Goal: Task Accomplishment & Management: Complete application form

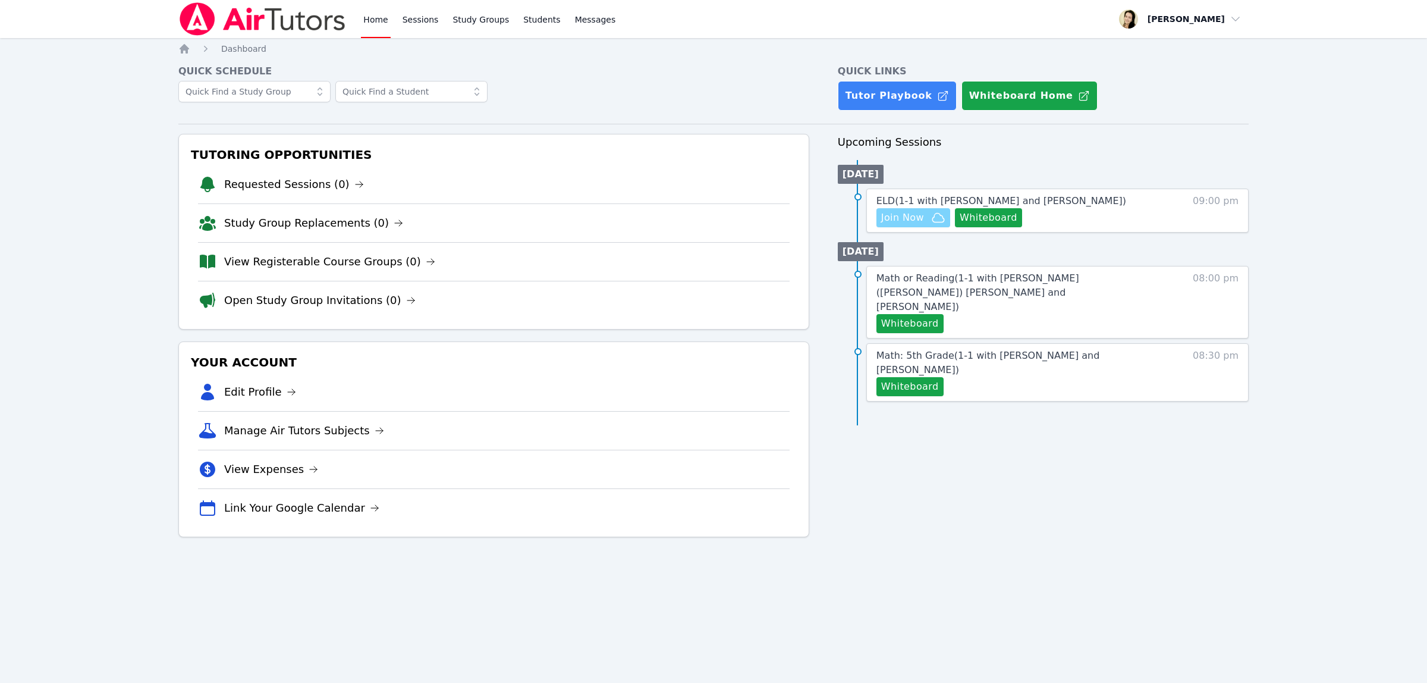
click at [901, 220] on span "Join Now" at bounding box center [902, 218] width 43 height 14
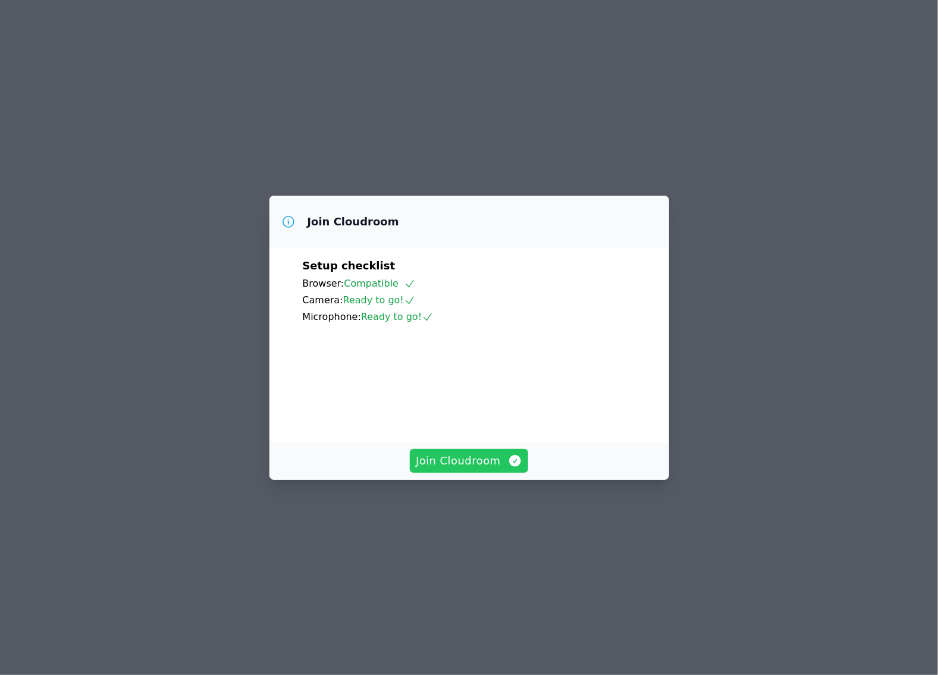
click at [468, 469] on span "Join Cloudroom" at bounding box center [469, 461] width 106 height 17
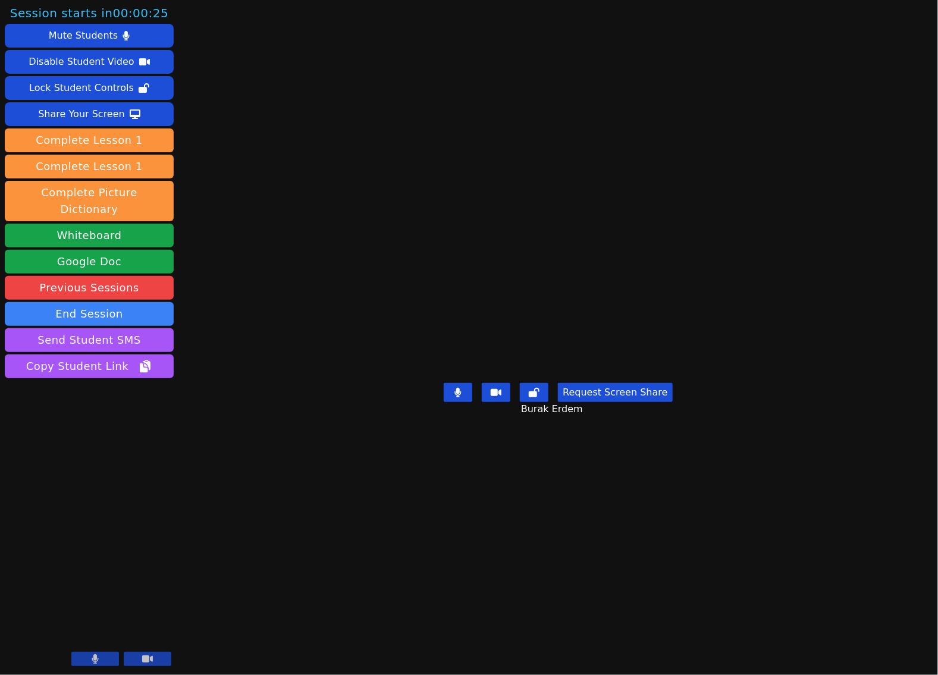
click at [90, 667] on div at bounding box center [121, 660] width 100 height 16
click at [96, 661] on icon at bounding box center [95, 659] width 7 height 10
click at [139, 659] on button at bounding box center [148, 659] width 48 height 14
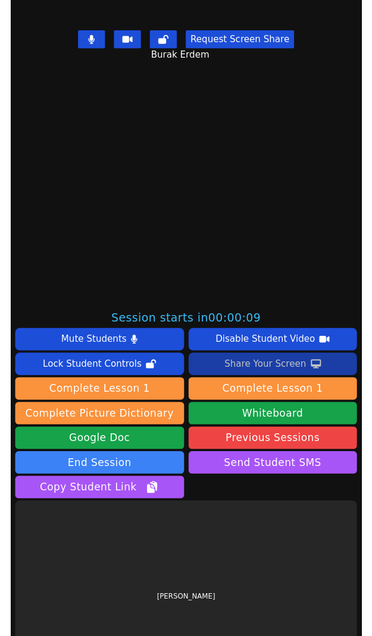
scroll to position [372, 0]
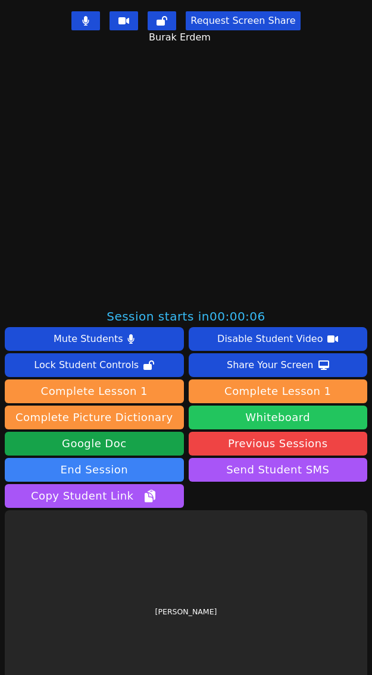
click at [250, 417] on button "Whiteboard" at bounding box center [278, 418] width 179 height 24
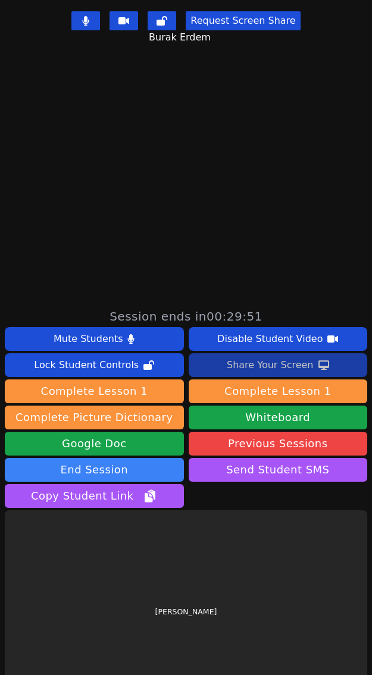
click at [280, 369] on div "Share Your Screen" at bounding box center [270, 365] width 87 height 19
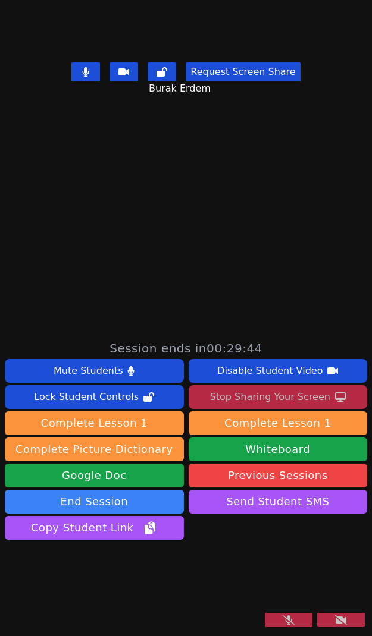
scroll to position [409, 0]
click at [288, 622] on button at bounding box center [289, 620] width 48 height 14
click at [339, 620] on button at bounding box center [341, 620] width 48 height 14
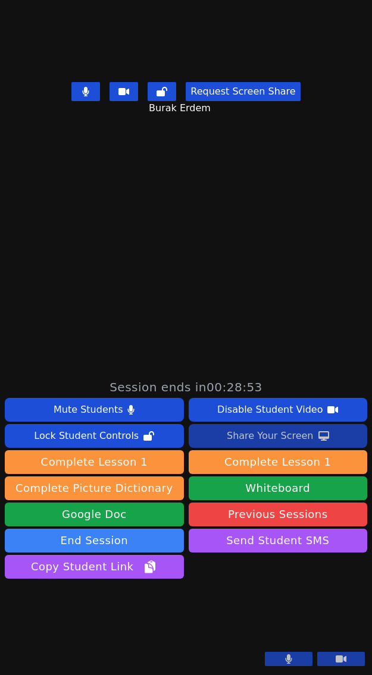
click at [239, 426] on div "Share Your Screen" at bounding box center [270, 435] width 87 height 19
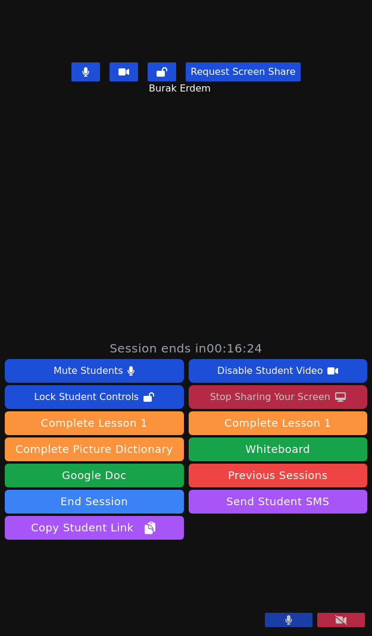
drag, startPoint x: 162, startPoint y: 547, endPoint x: 77, endPoint y: 528, distance: 86.7
drag, startPoint x: 77, startPoint y: 528, endPoint x: 43, endPoint y: 533, distance: 34.3
click at [269, 622] on button at bounding box center [289, 620] width 48 height 14
click at [283, 623] on icon at bounding box center [289, 621] width 12 height 10
click at [281, 623] on button at bounding box center [289, 620] width 48 height 14
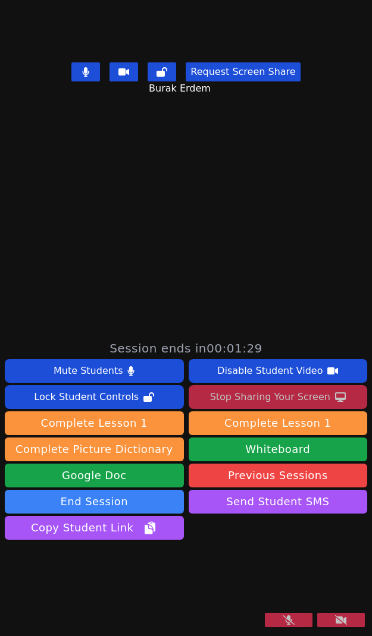
click at [283, 617] on icon at bounding box center [289, 621] width 12 height 10
click at [335, 622] on icon at bounding box center [341, 621] width 12 height 10
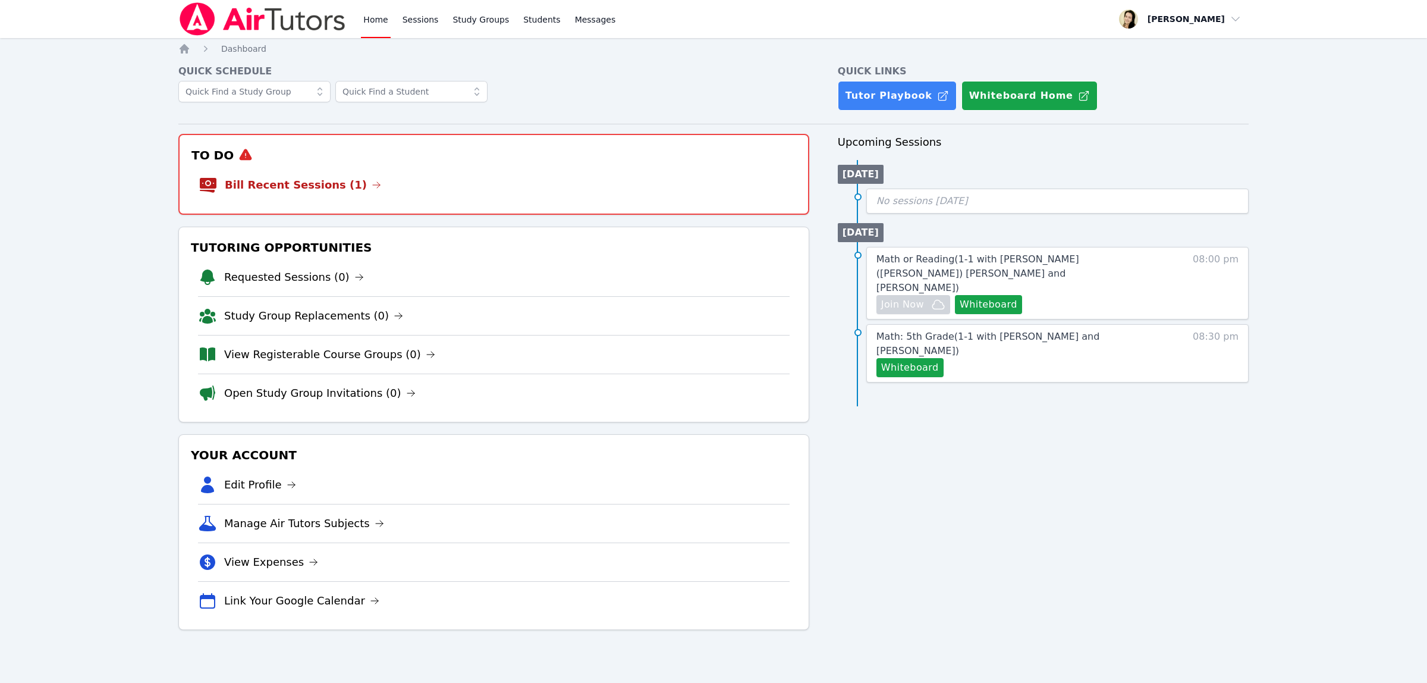
click at [274, 183] on link "Bill Recent Sessions (1)" at bounding box center [303, 185] width 156 height 17
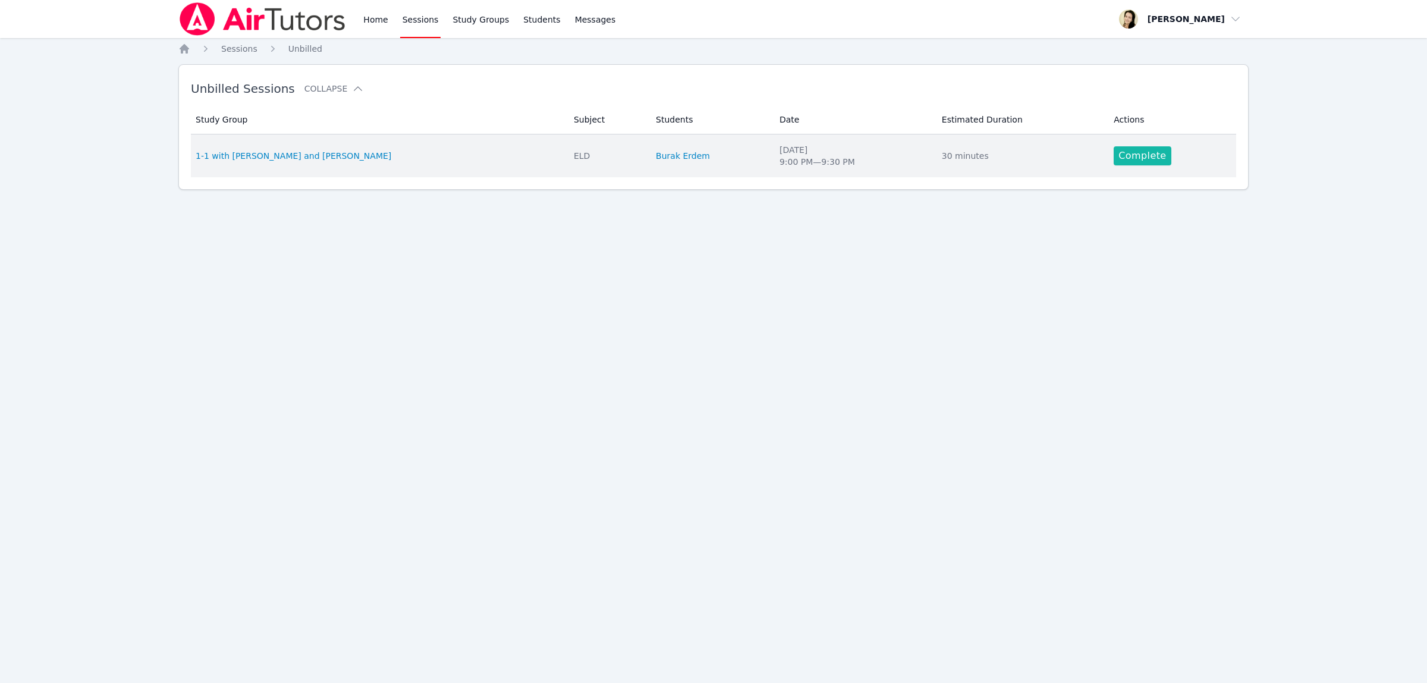
click at [1121, 156] on link "Complete" at bounding box center [1142, 155] width 57 height 19
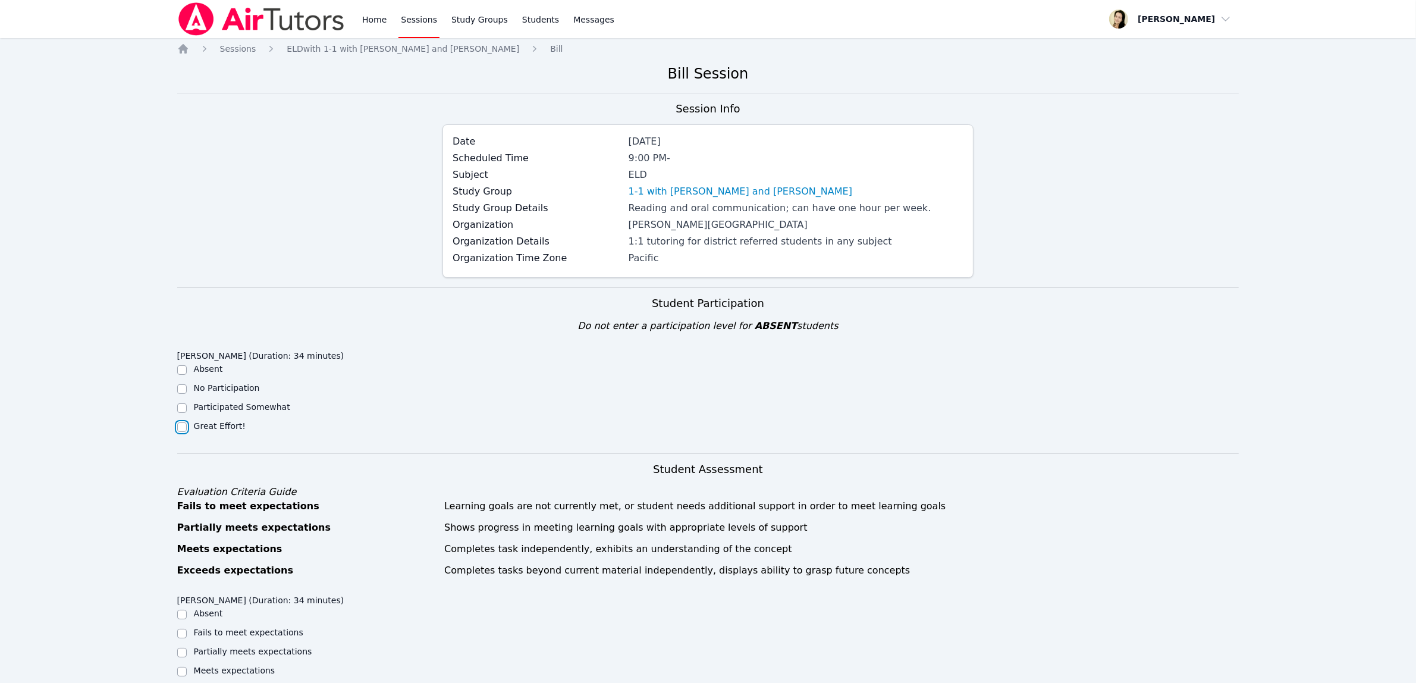
click at [180, 427] on input "Great Effort!" at bounding box center [182, 427] width 10 height 10
checkbox input "true"
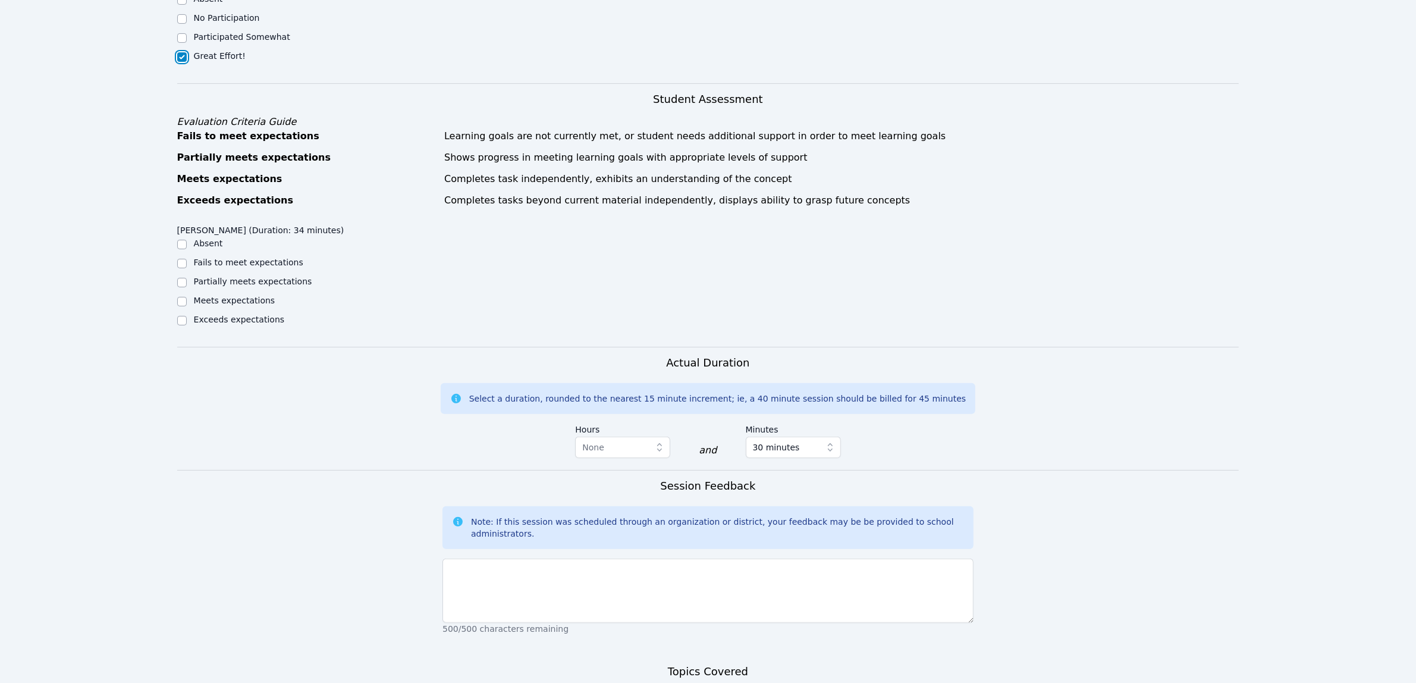
scroll to position [372, 0]
click at [183, 281] on input "Partially meets expectations" at bounding box center [182, 281] width 10 height 10
checkbox input "true"
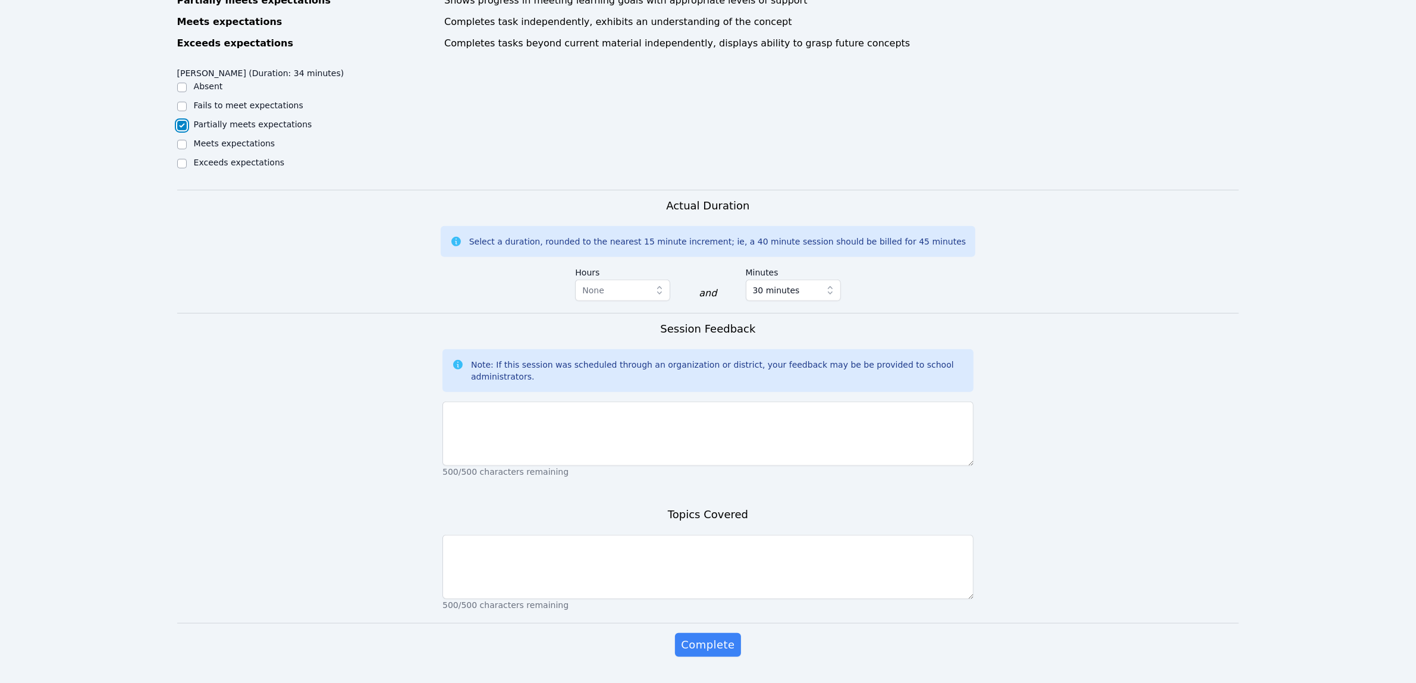
scroll to position [558, 0]
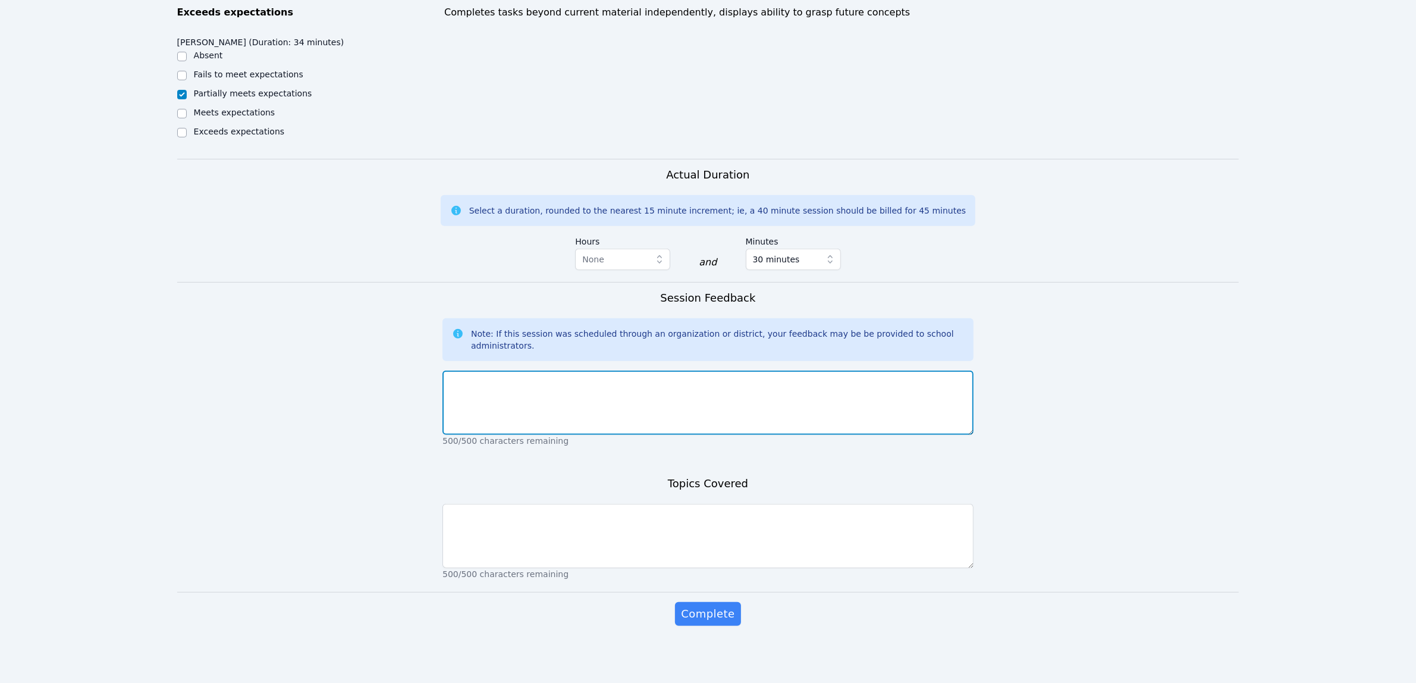
click at [501, 390] on textarea at bounding box center [707, 403] width 531 height 64
paste textarea "Burak warmed up with a bellringer initiating prior experience, and read his ans…"
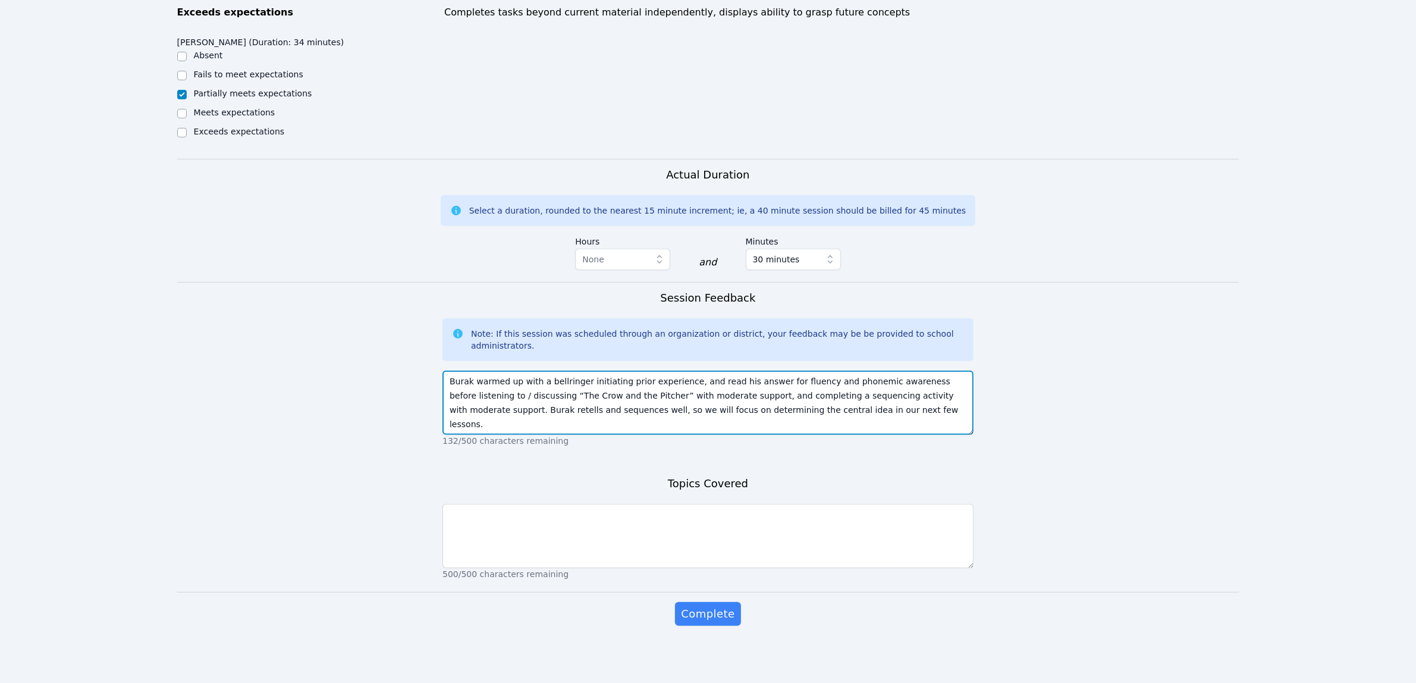
type textarea "Burak warmed up with a bellringer initiating prior experience, and read his ans…"
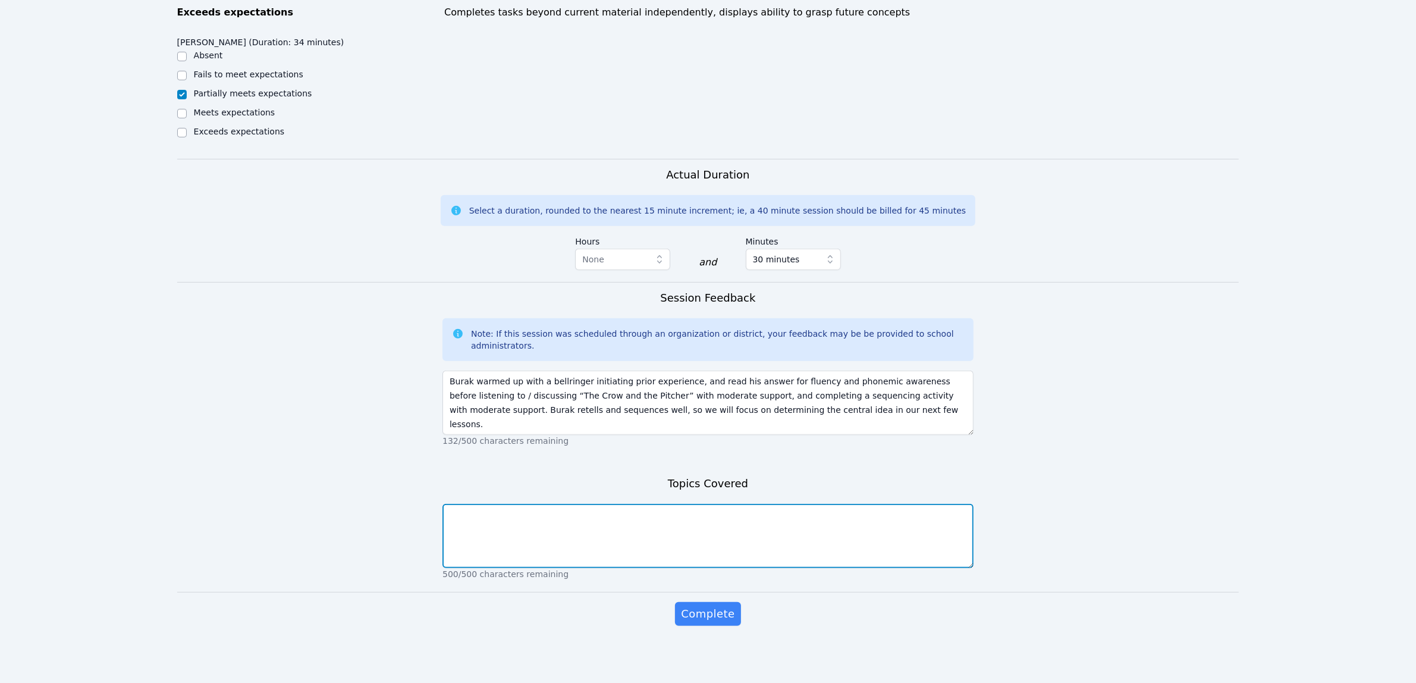
click at [486, 520] on textarea at bounding box center [707, 536] width 531 height 64
paste textarea "Prior experience and connection, phonemic awareness rules, listening, comprehen…"
type textarea "Prior experience and connection, phonemic awareness rules, listening, comprehen…"
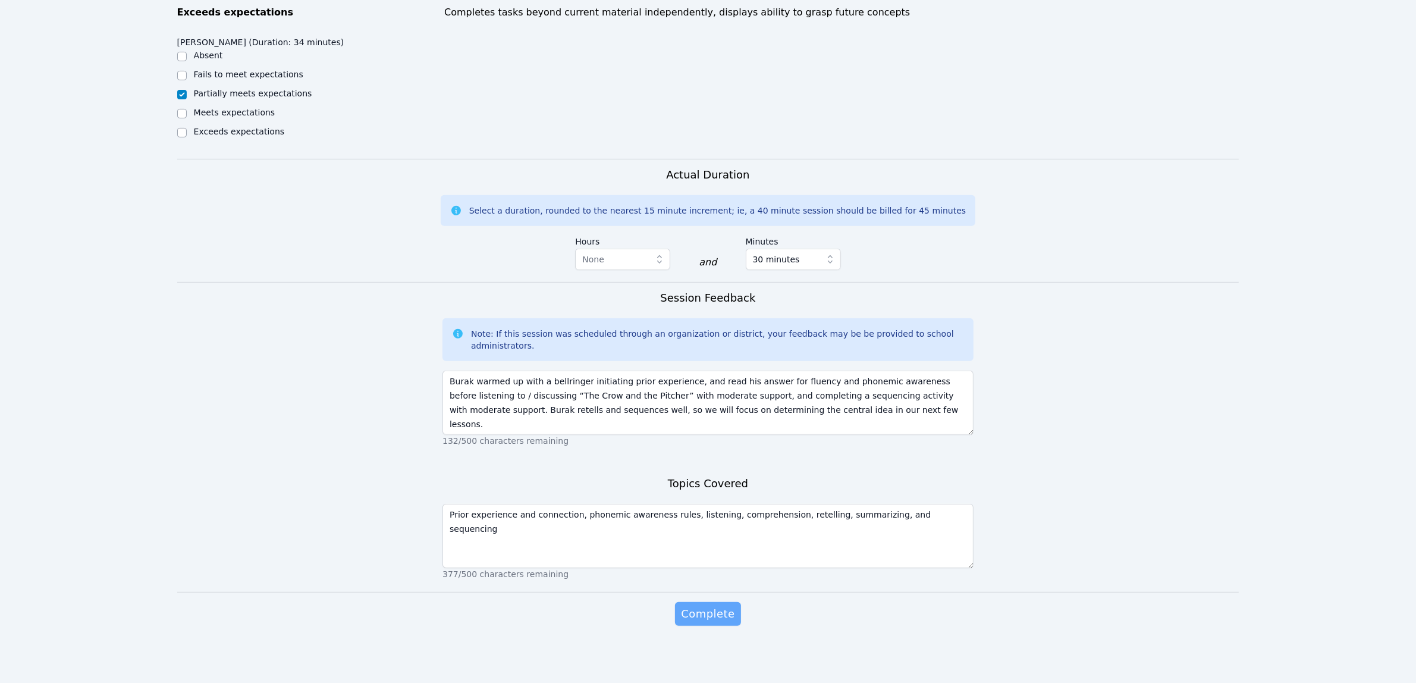
click at [710, 617] on span "Complete" at bounding box center [708, 613] width 54 height 17
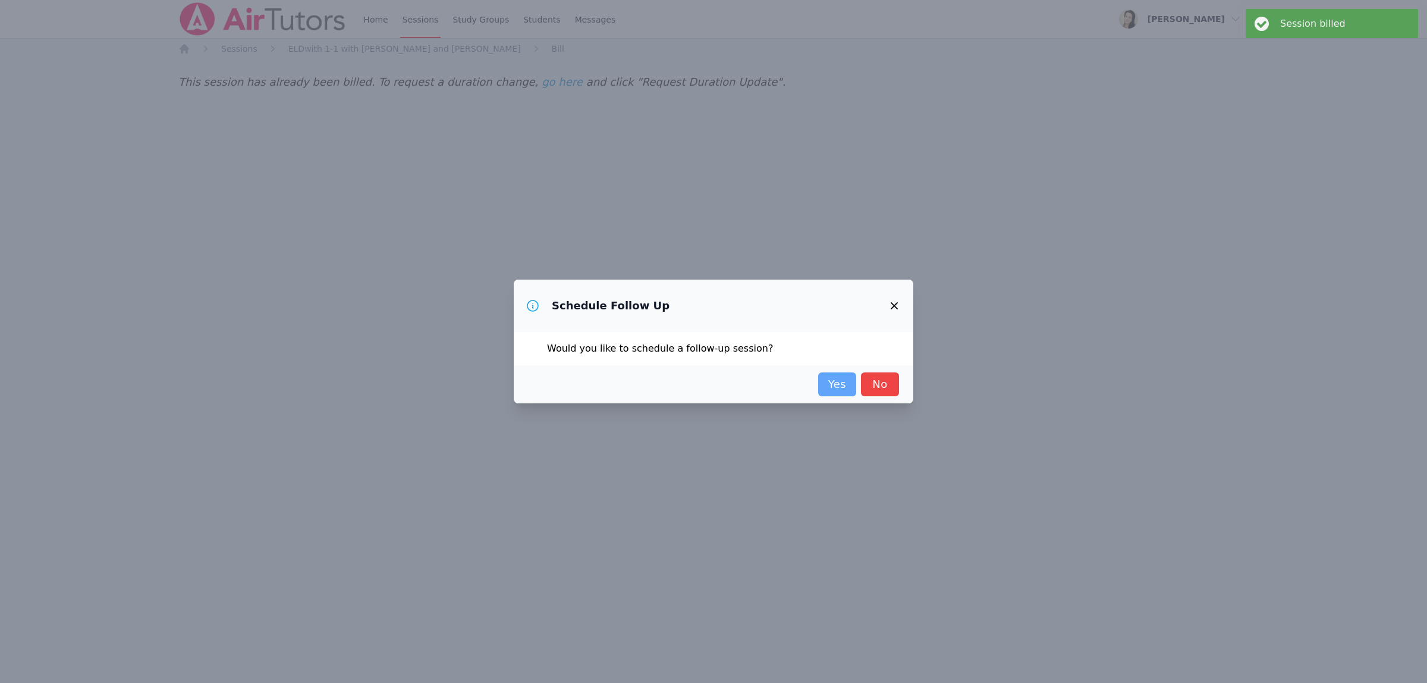
click at [833, 388] on link "Yes" at bounding box center [837, 384] width 38 height 24
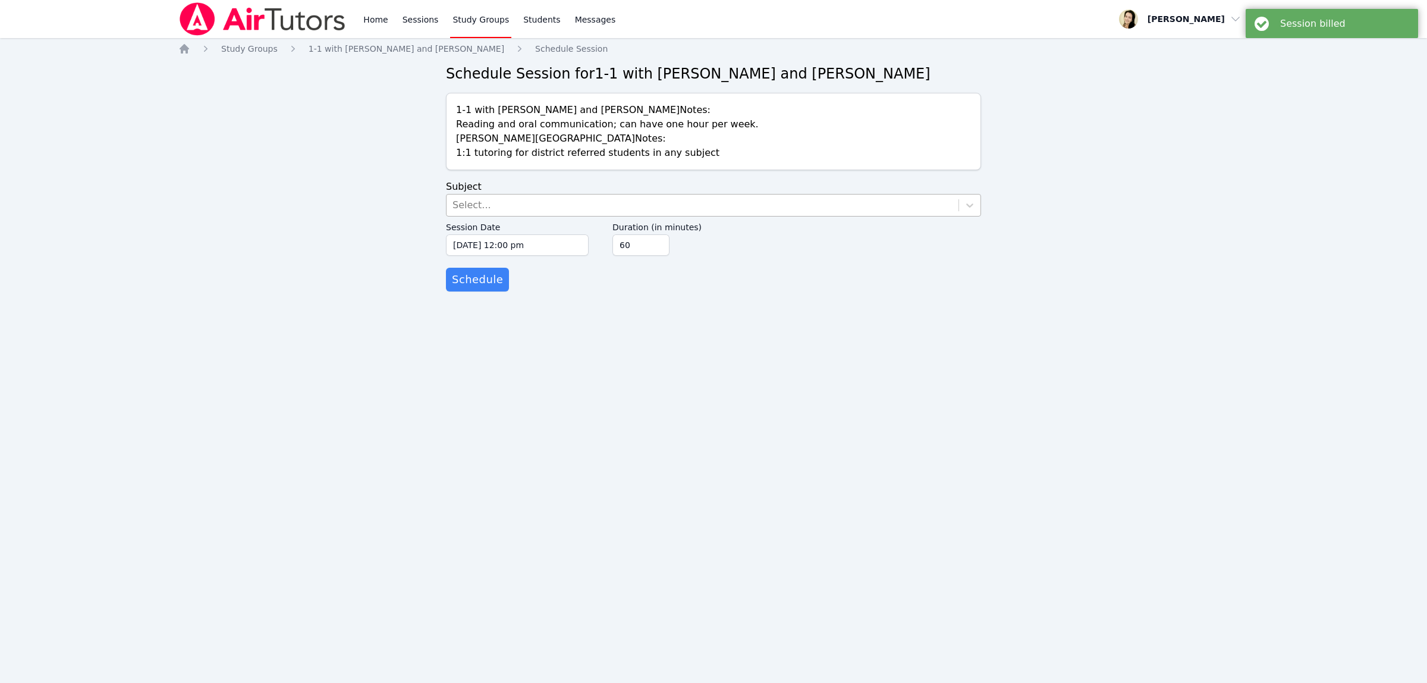
click at [503, 206] on div "Select..." at bounding box center [703, 204] width 512 height 21
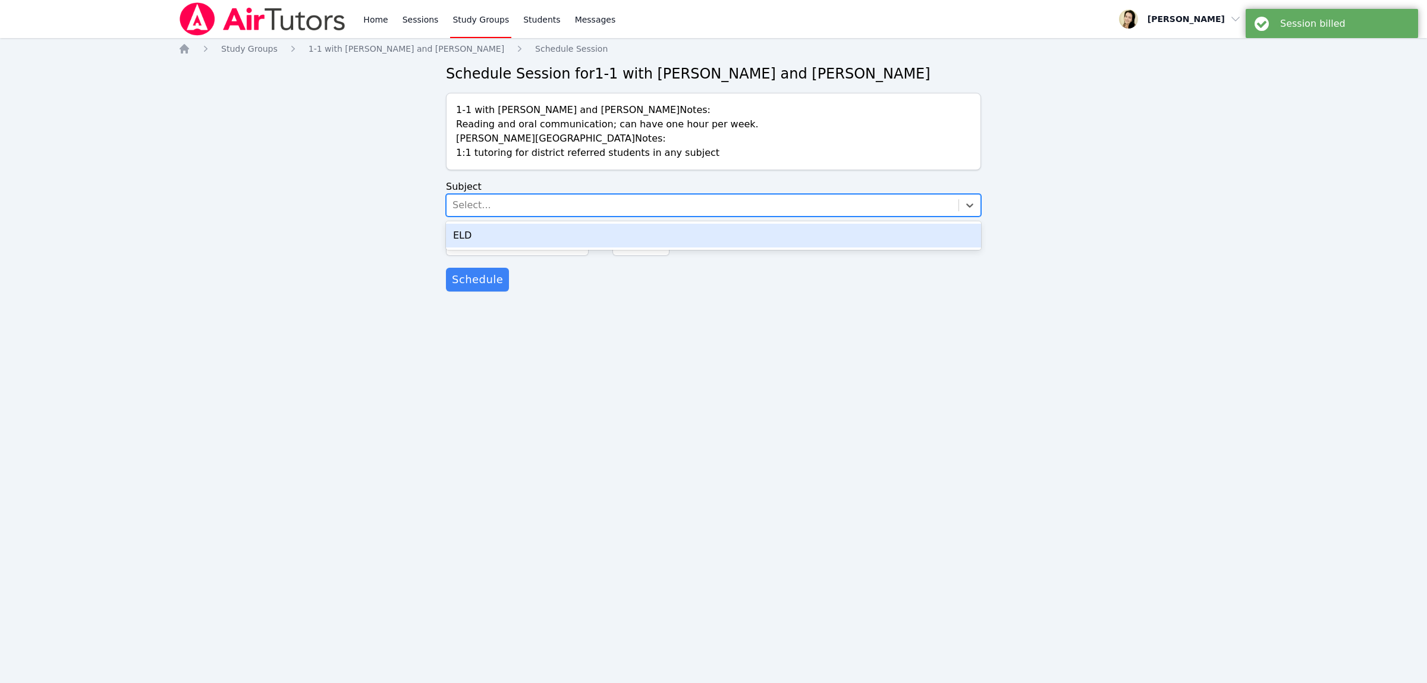
click at [491, 236] on div "ELD" at bounding box center [713, 236] width 535 height 24
click at [482, 246] on input "10/08/2025 12:00 pm" at bounding box center [517, 244] width 143 height 21
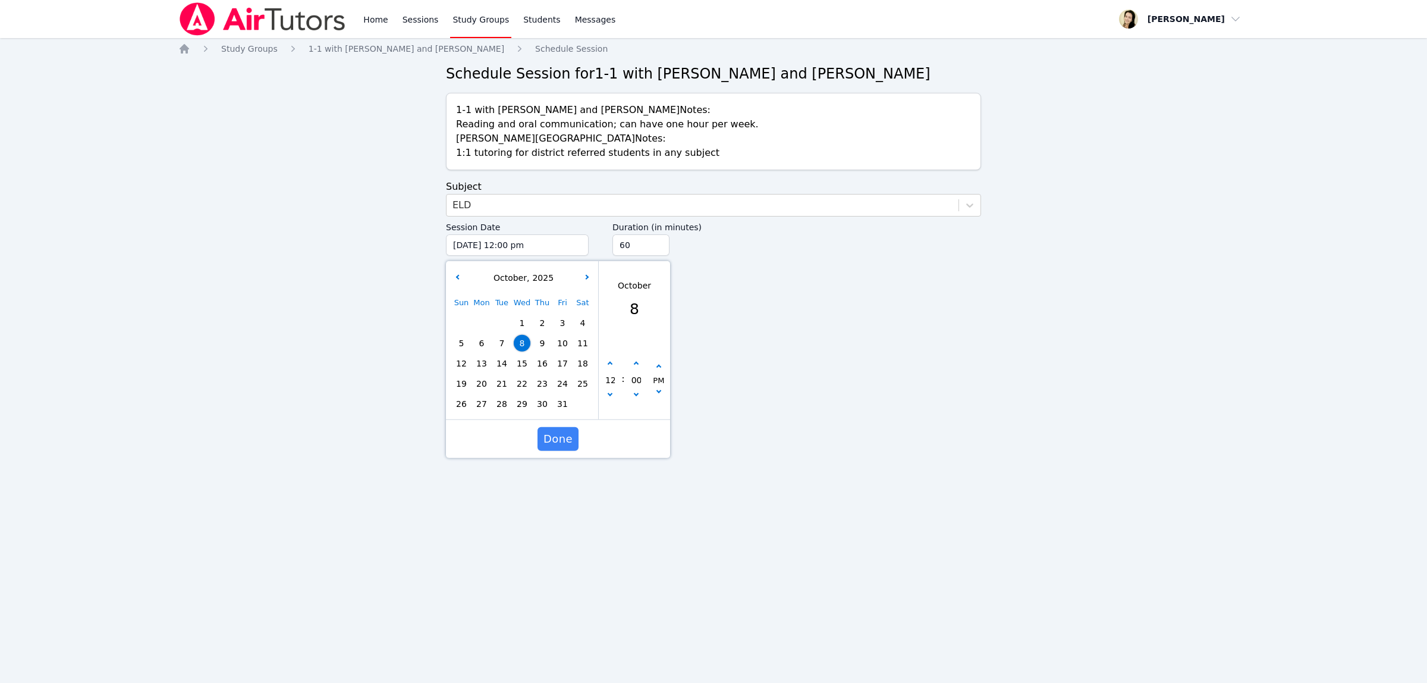
click at [481, 363] on span "13" at bounding box center [481, 363] width 17 height 17
click at [608, 362] on button "button" at bounding box center [610, 364] width 12 height 12
type input "10/13/2025 01:00 pm"
type input "01"
click at [608, 362] on button "button" at bounding box center [610, 364] width 12 height 12
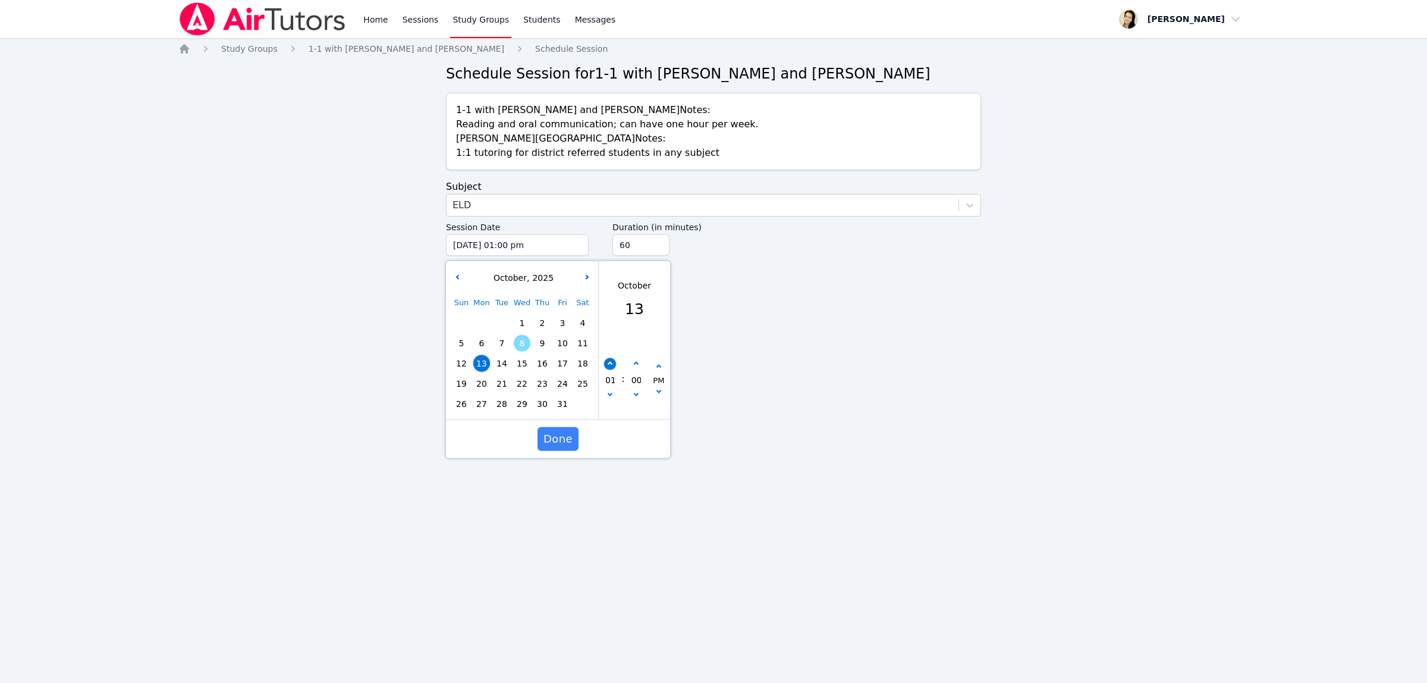
type input "10/13/2025 02:00 pm"
type input "02"
click at [608, 362] on button "button" at bounding box center [610, 364] width 12 height 12
type input "10/13/2025 03:00 pm"
type input "03"
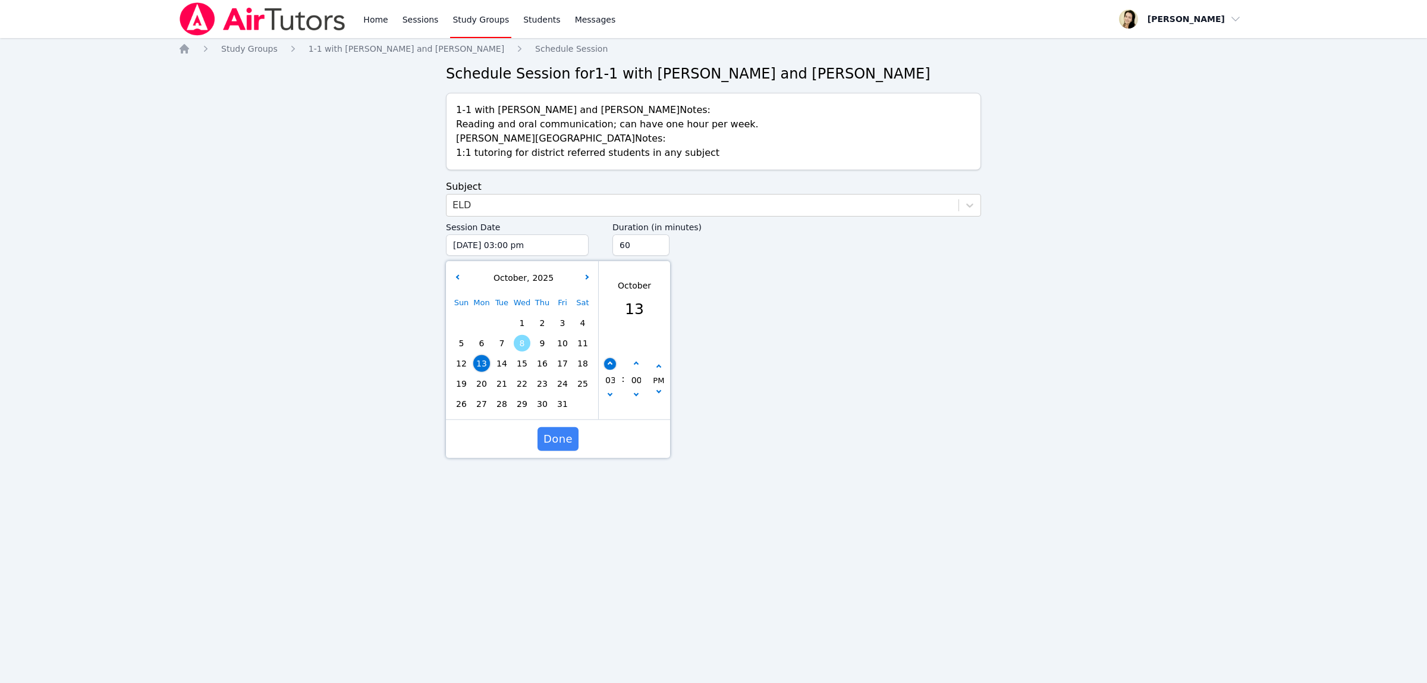
click at [608, 362] on button "button" at bounding box center [610, 364] width 12 height 12
type input "10/13/2025 04:00 pm"
type input "04"
click at [608, 362] on button "button" at bounding box center [610, 364] width 12 height 12
type input "10/13/2025 05:00 pm"
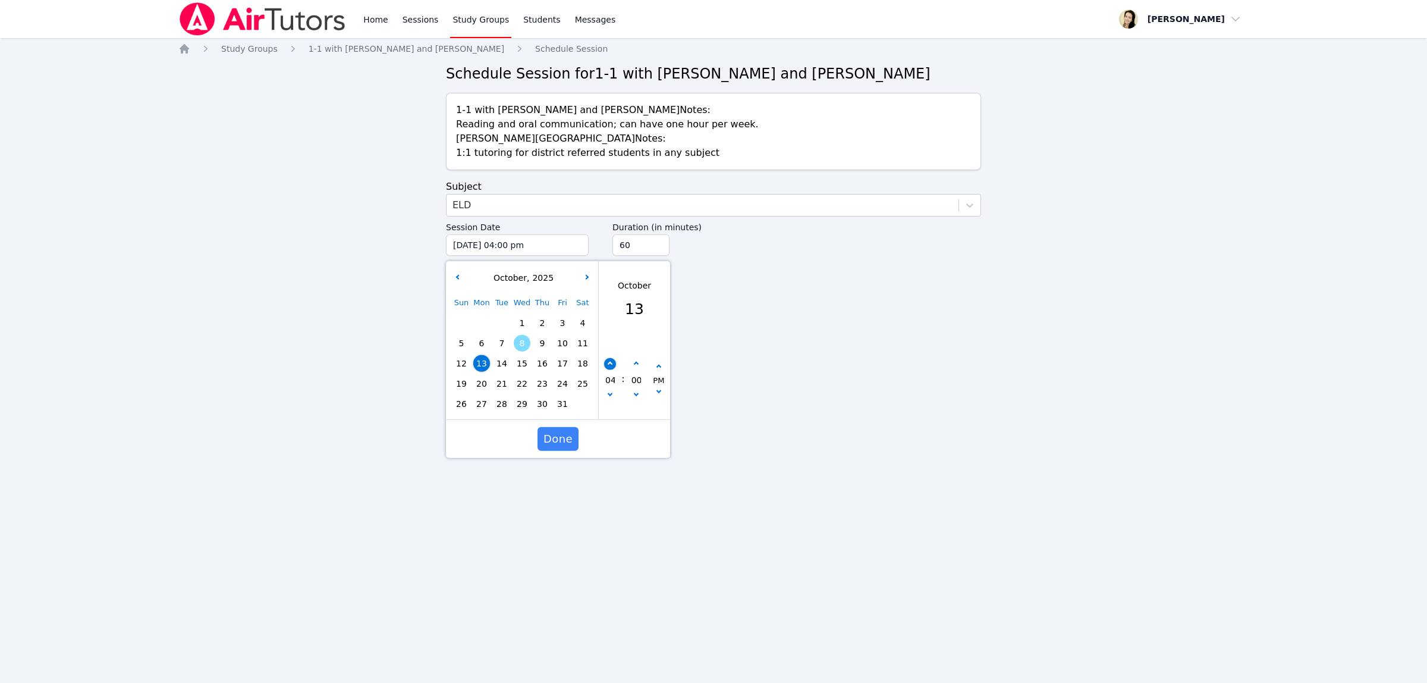
type input "05"
click at [608, 362] on button "button" at bounding box center [610, 364] width 12 height 12
type input "10/13/2025 06:00 pm"
type input "06"
click at [608, 362] on button "button" at bounding box center [610, 364] width 12 height 12
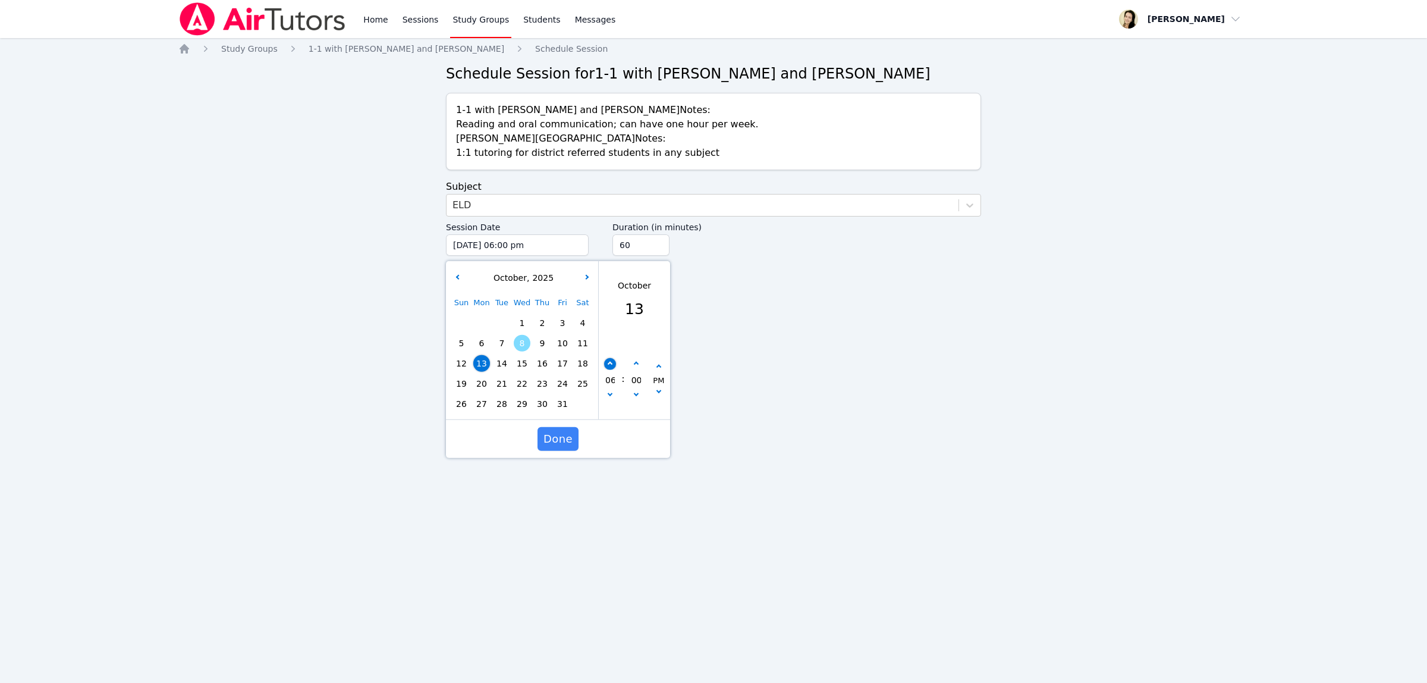
type input "10/13/2025 07:00 pm"
type input "07"
click at [608, 362] on button "button" at bounding box center [610, 364] width 12 height 12
type input "10/13/2025 08:00 pm"
type input "08"
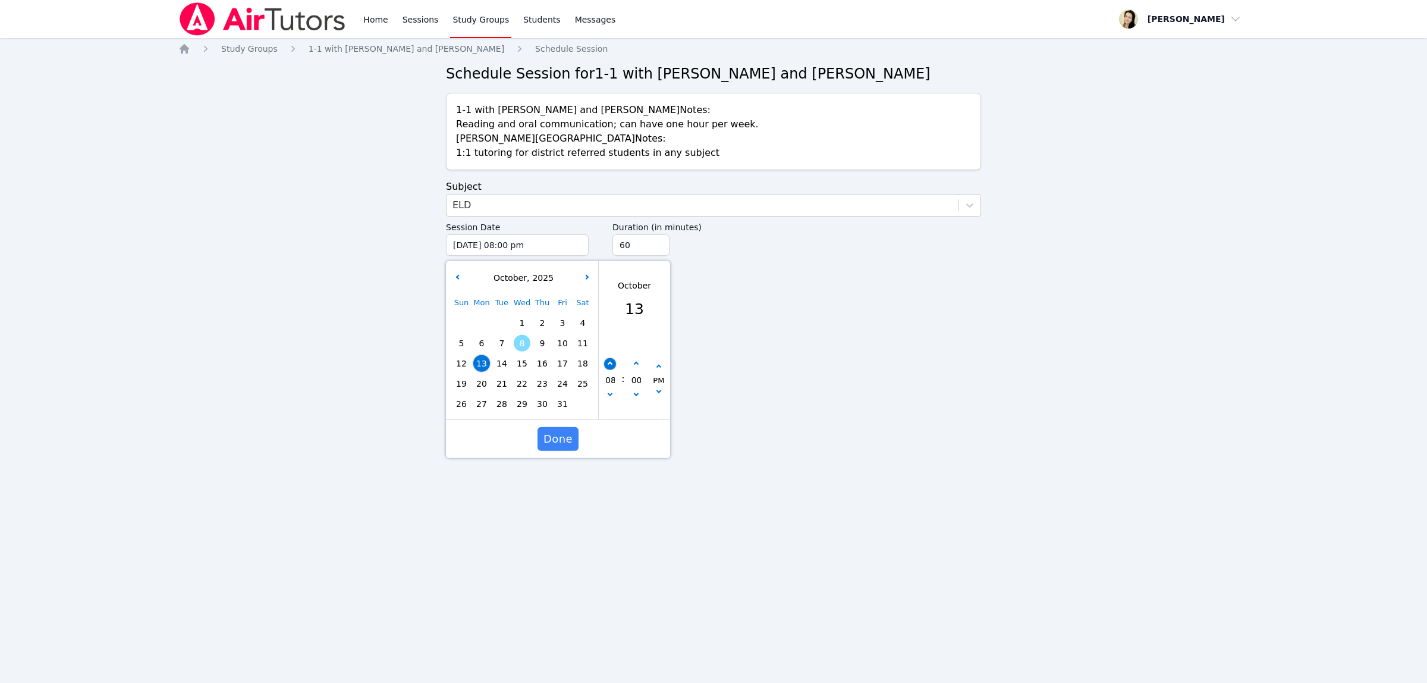
click at [608, 362] on button "button" at bounding box center [610, 364] width 12 height 12
type input "10/13/2025 09:00 pm"
type input "09"
click at [608, 362] on button "button" at bounding box center [610, 364] width 12 height 12
type input "10/13/2025 10:00 pm"
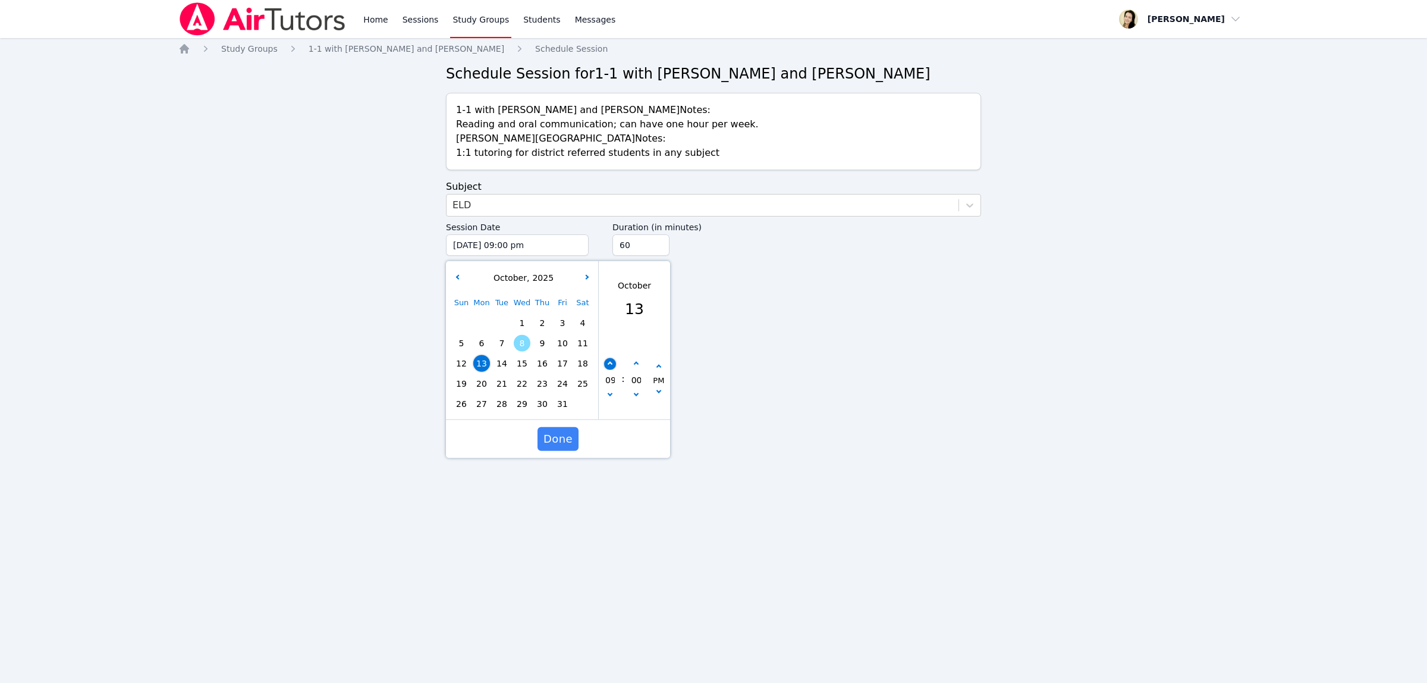
type input "10"
click at [611, 393] on button "button" at bounding box center [610, 396] width 12 height 12
type input "10/13/2025 09:00 pm"
type input "09"
click at [656, 250] on input "45" at bounding box center [641, 244] width 57 height 21
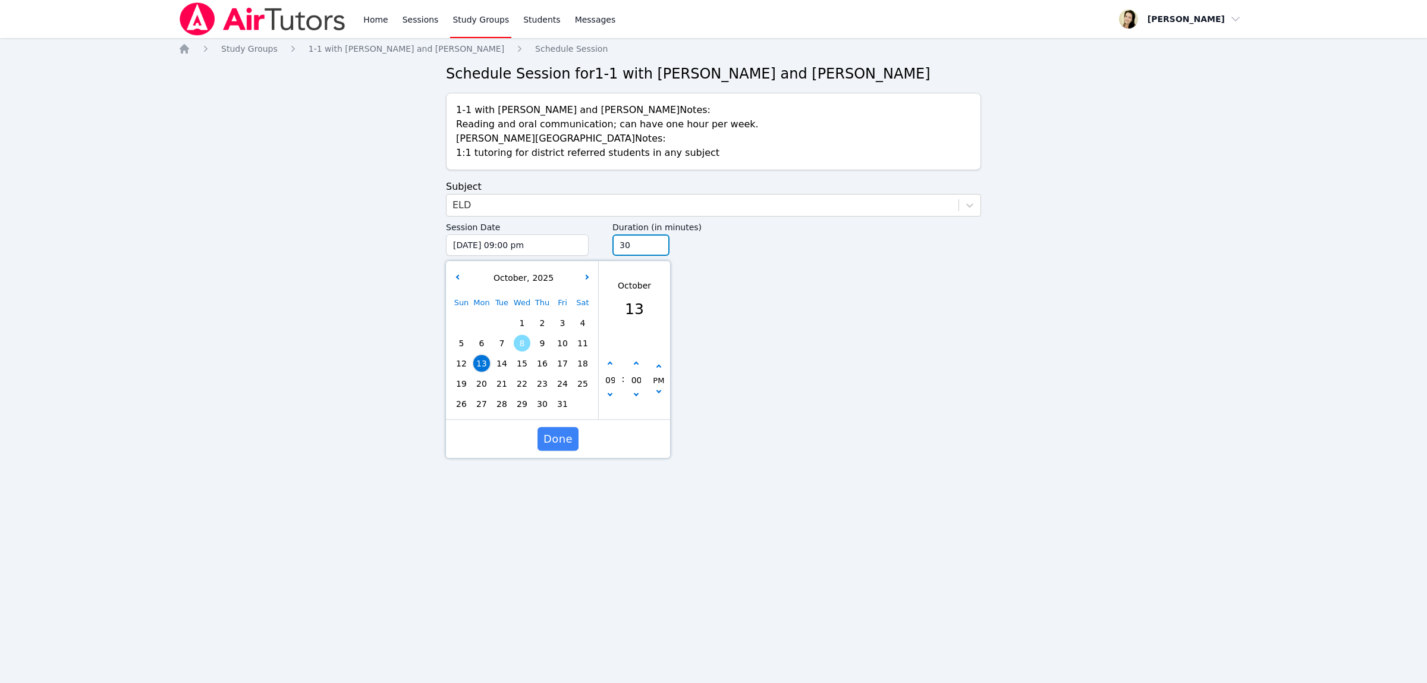
type input "30"
click at [656, 250] on input "30" at bounding box center [641, 244] width 57 height 21
click at [550, 447] on span "Done" at bounding box center [558, 439] width 29 height 17
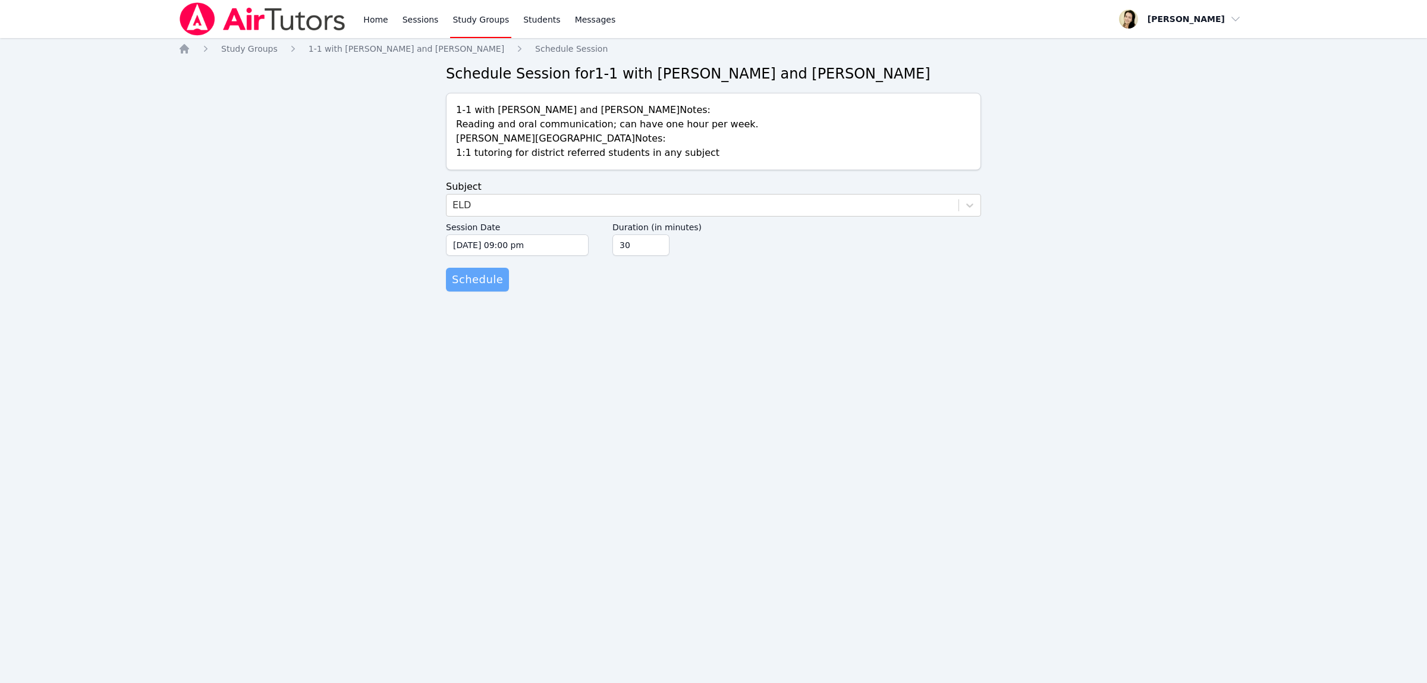
click at [479, 275] on span "Schedule" at bounding box center [477, 279] width 51 height 17
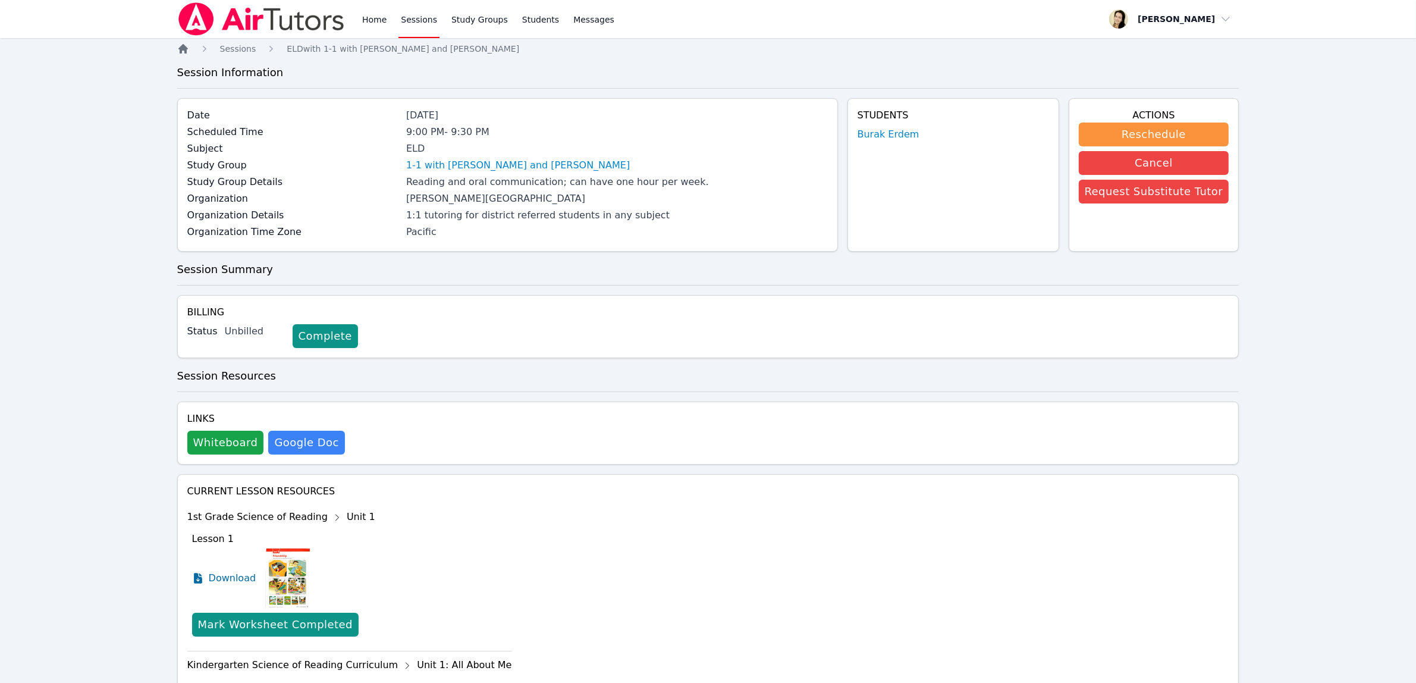
click at [183, 48] on icon "Breadcrumb" at bounding box center [183, 49] width 10 height 10
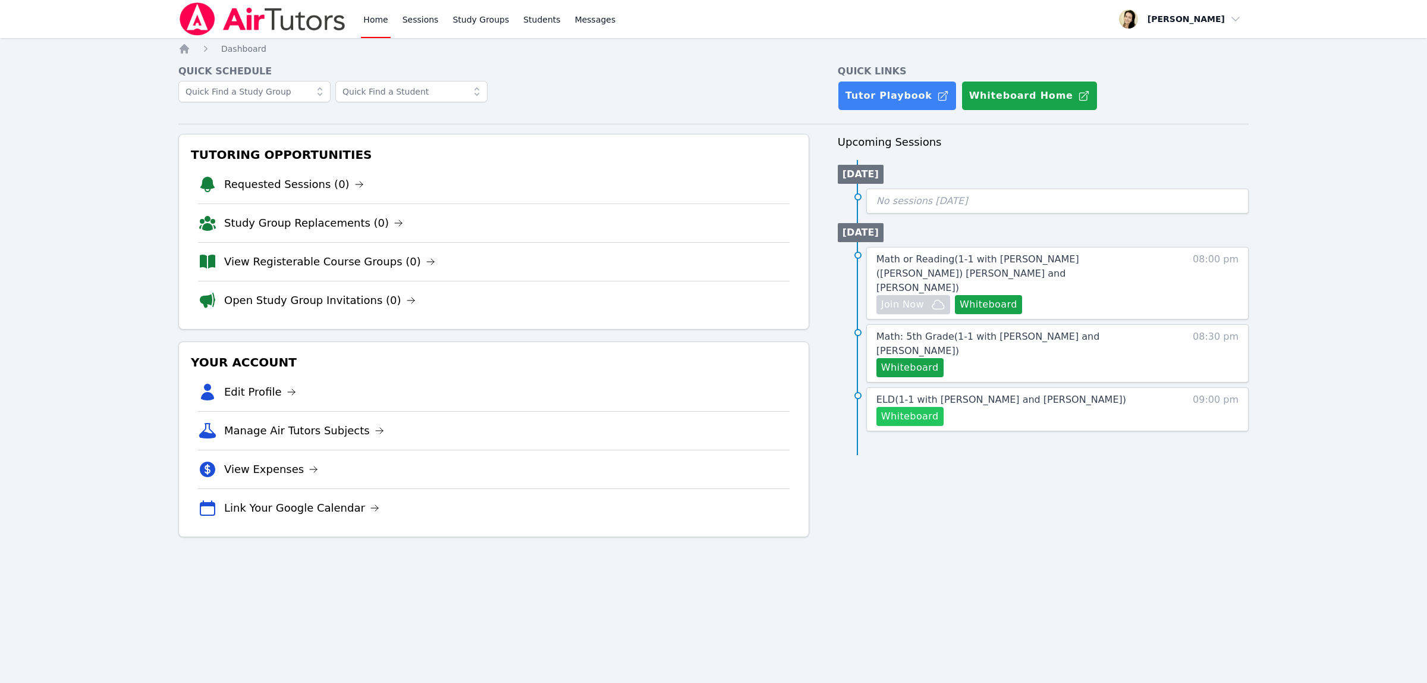
click at [904, 407] on button "Whiteboard" at bounding box center [910, 416] width 67 height 19
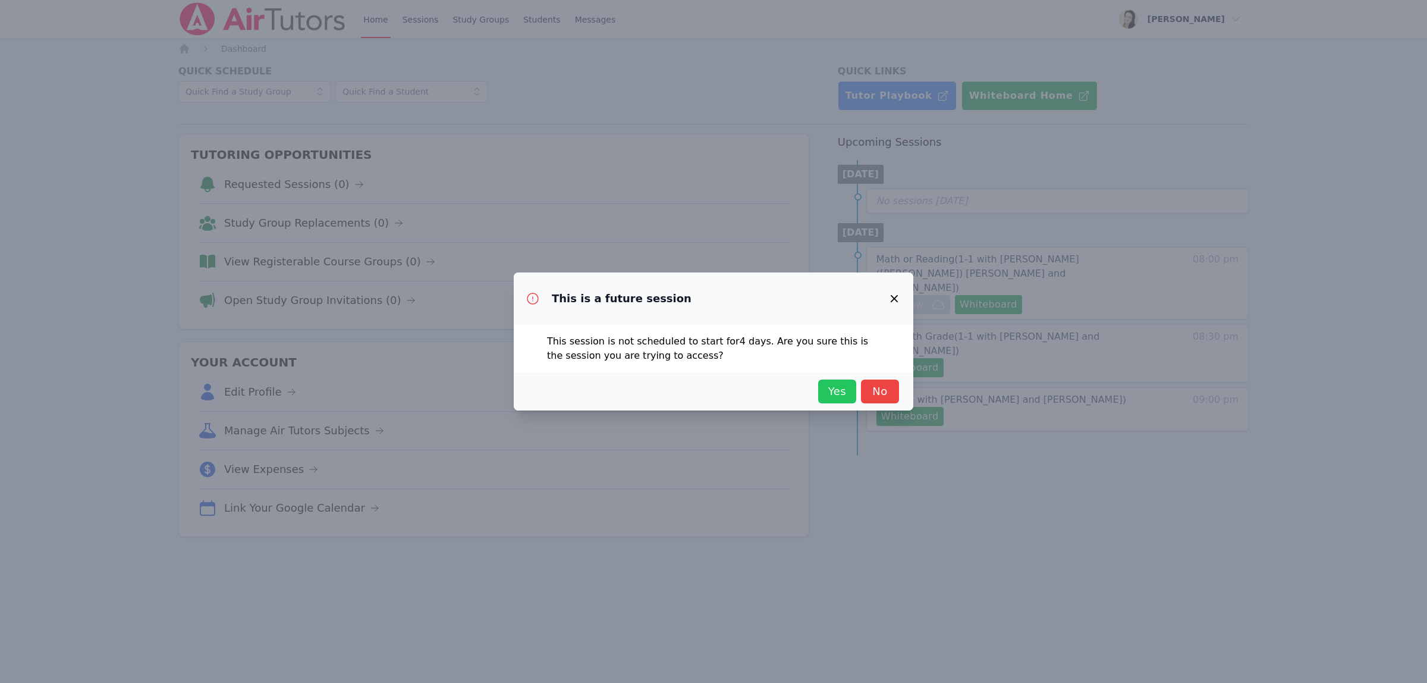
click at [839, 393] on span "Yes" at bounding box center [837, 391] width 26 height 17
